Goal: Information Seeking & Learning: Learn about a topic

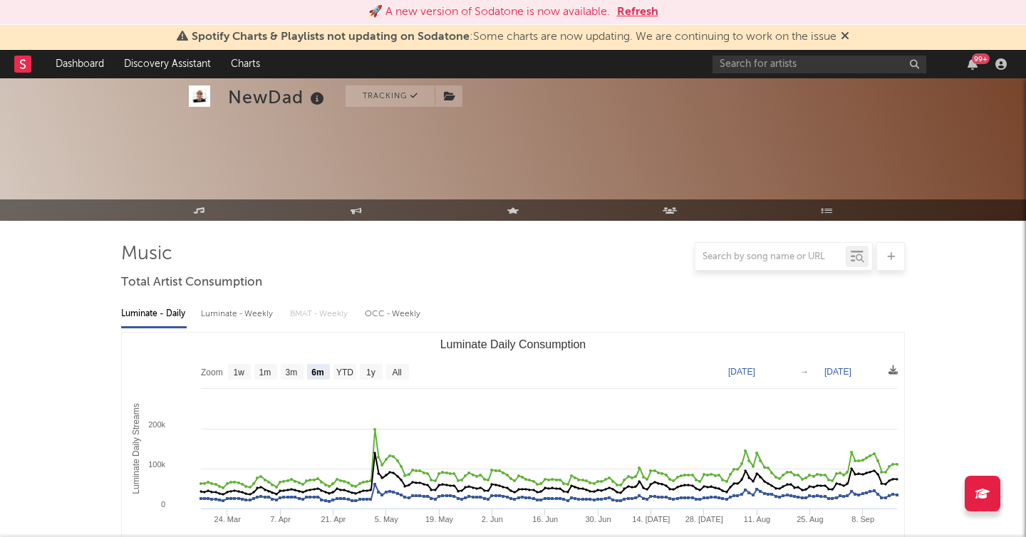
select select "6m"
select select "3m"
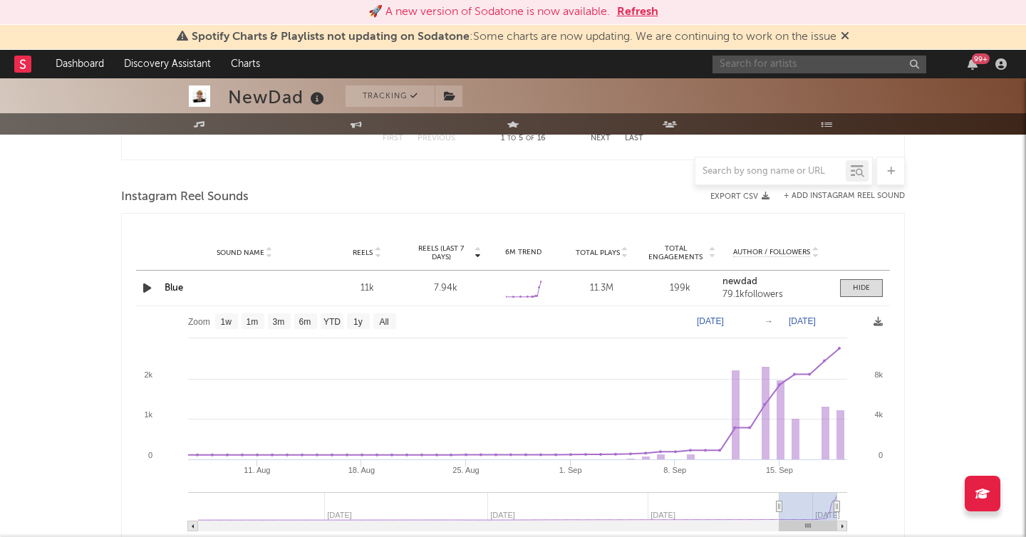
click at [765, 58] on input "text" at bounding box center [819, 65] width 214 height 18
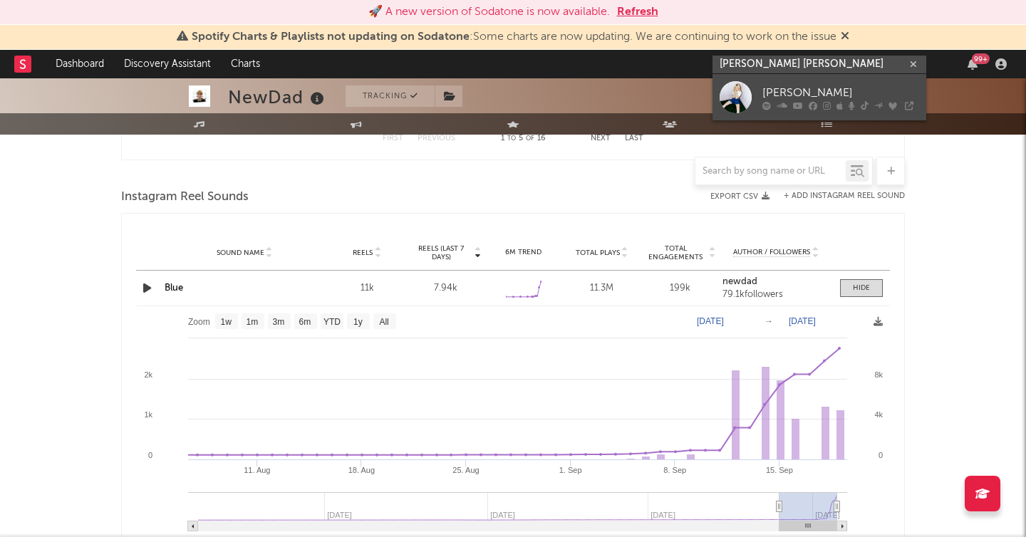
type input "[PERSON_NAME] [PERSON_NAME]"
click at [764, 93] on div "[PERSON_NAME]" at bounding box center [840, 92] width 157 height 17
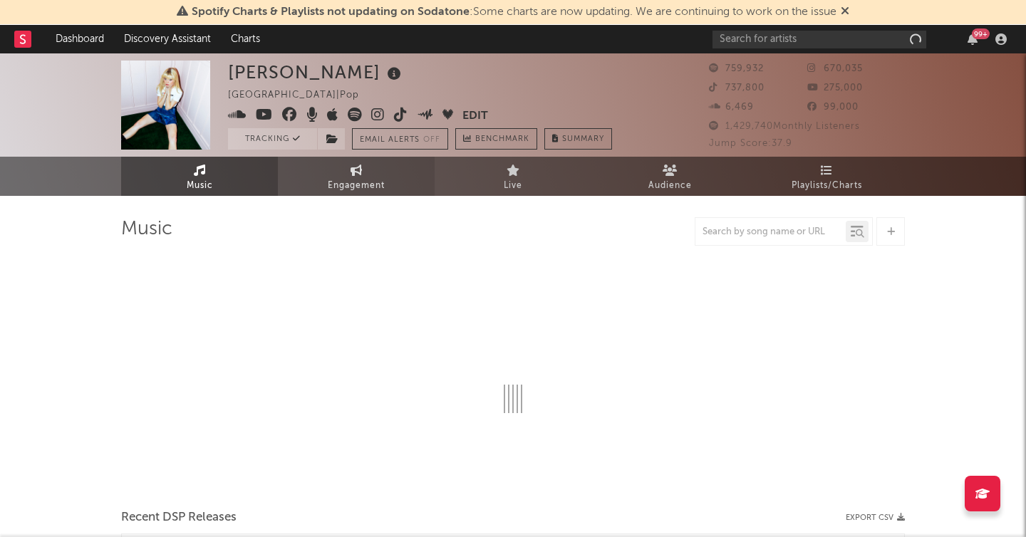
select select "6m"
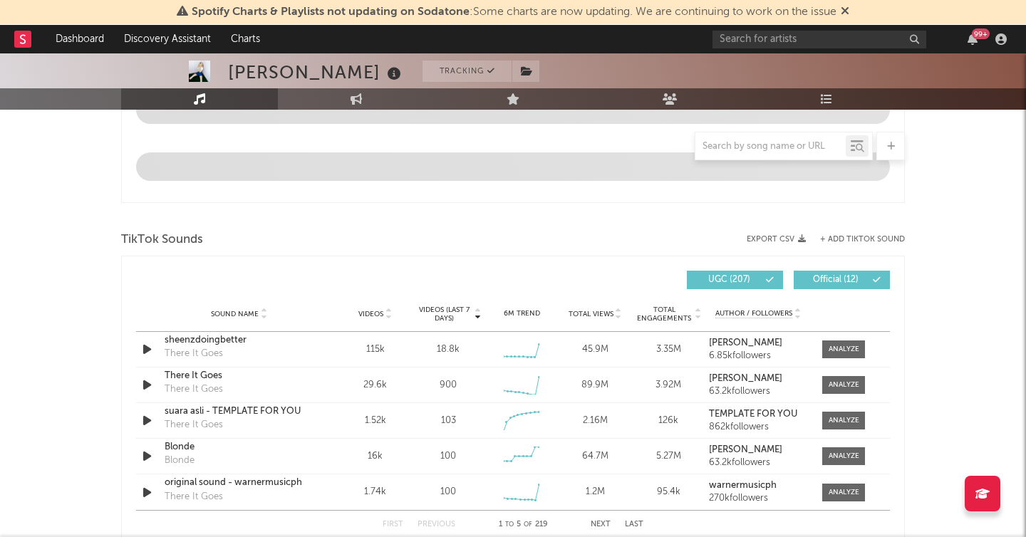
scroll to position [829, 0]
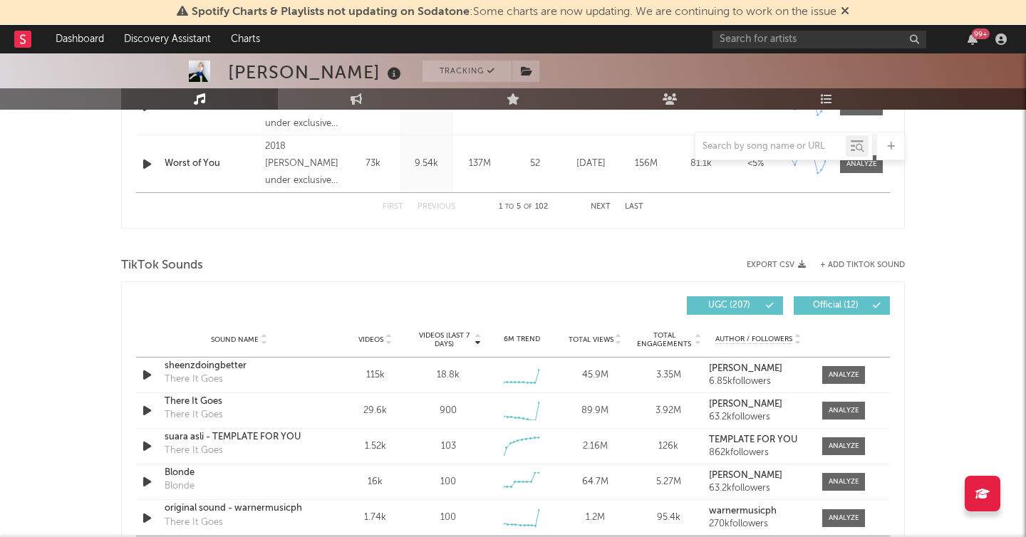
click at [845, 347] on div "Sound Name Videos Videos (last 7 days) Weekly Growth % 6M Trend Total Views Tot…" at bounding box center [513, 340] width 754 height 36
click at [839, 366] on span at bounding box center [843, 375] width 43 height 18
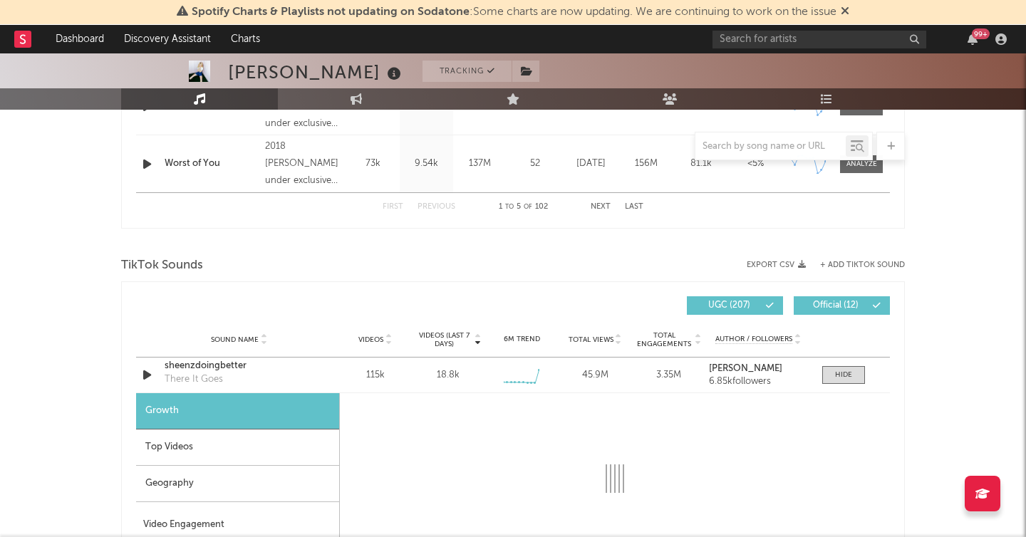
select select "6m"
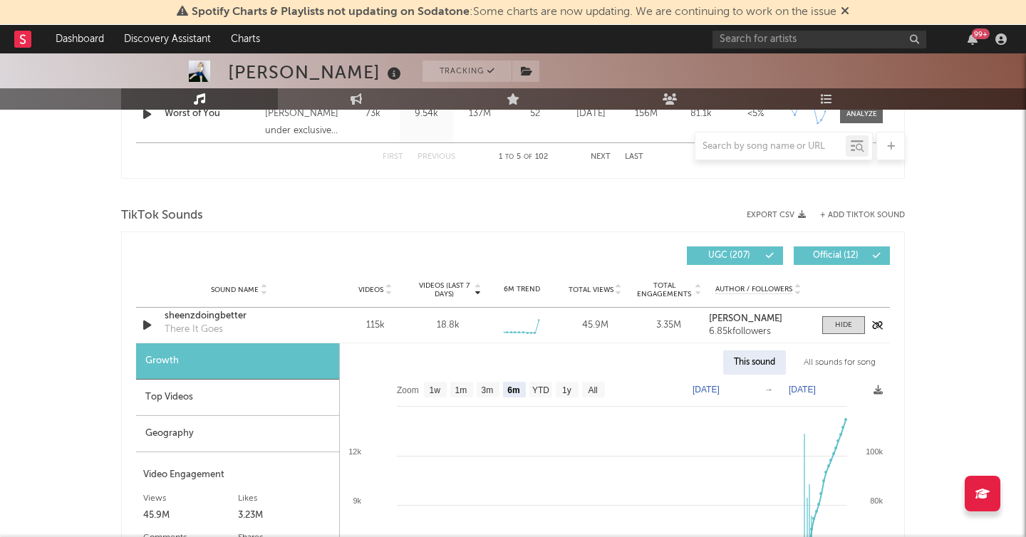
scroll to position [909, 0]
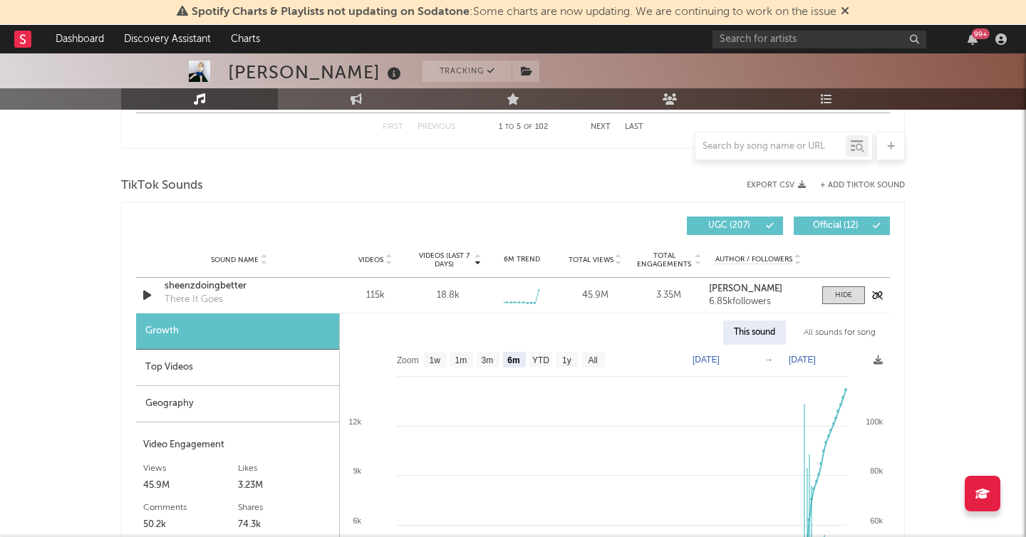
click at [231, 285] on div "sheenzdoingbetter" at bounding box center [239, 286] width 149 height 14
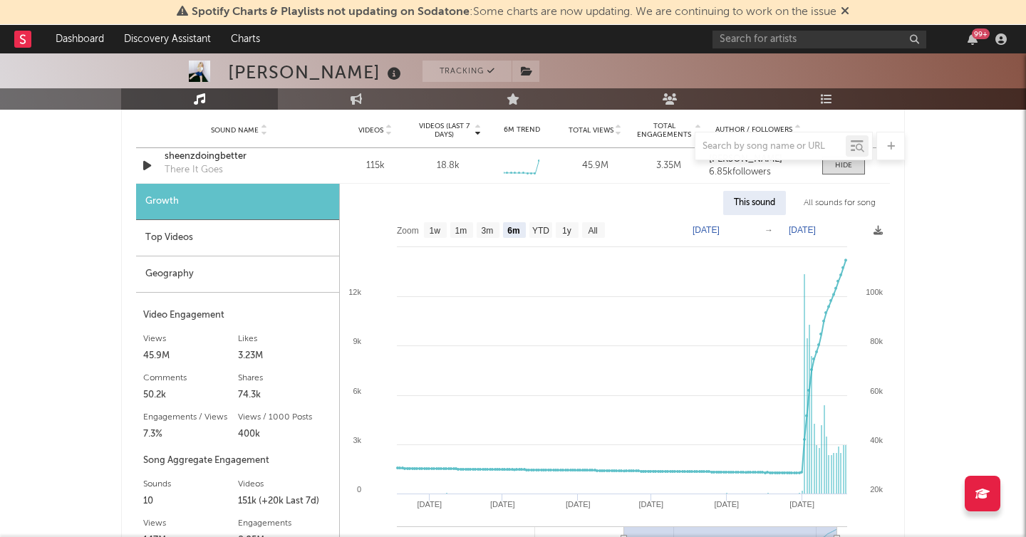
scroll to position [1018, 0]
